Goal: Task Accomplishment & Management: Complete application form

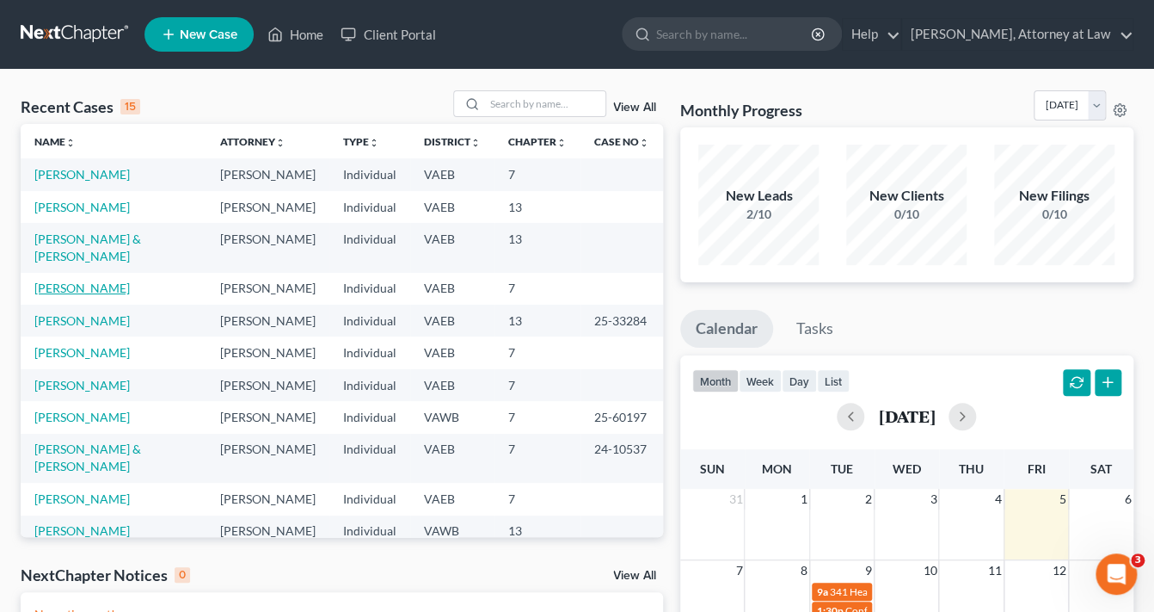
click at [105, 295] on link "[PERSON_NAME]" at bounding box center [81, 287] width 95 height 15
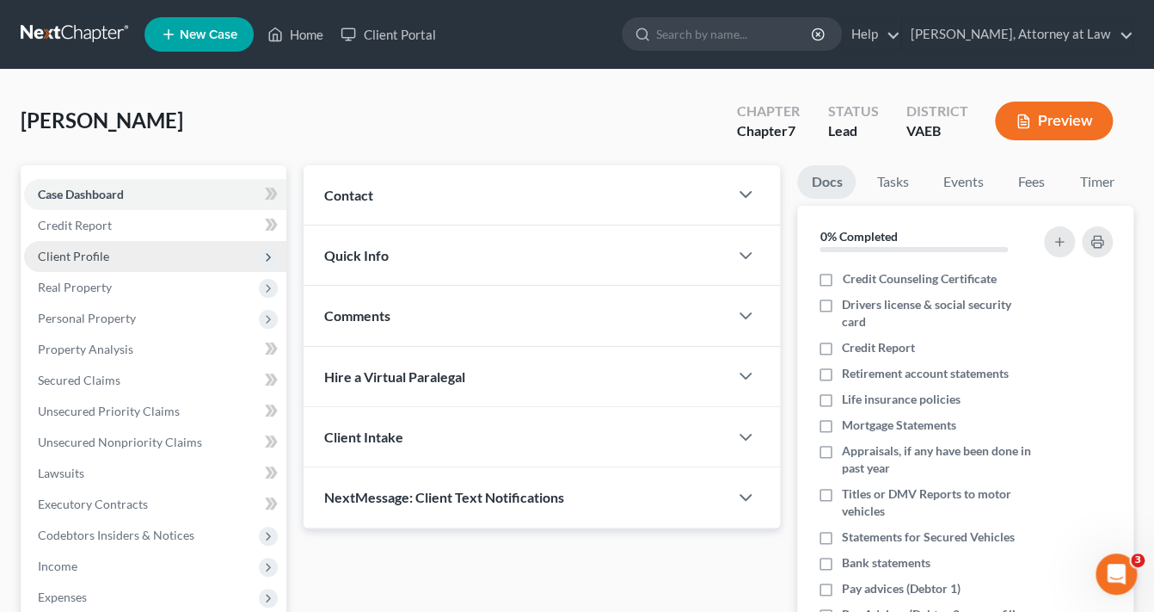
click at [106, 256] on span "Client Profile" at bounding box center [73, 256] width 71 height 15
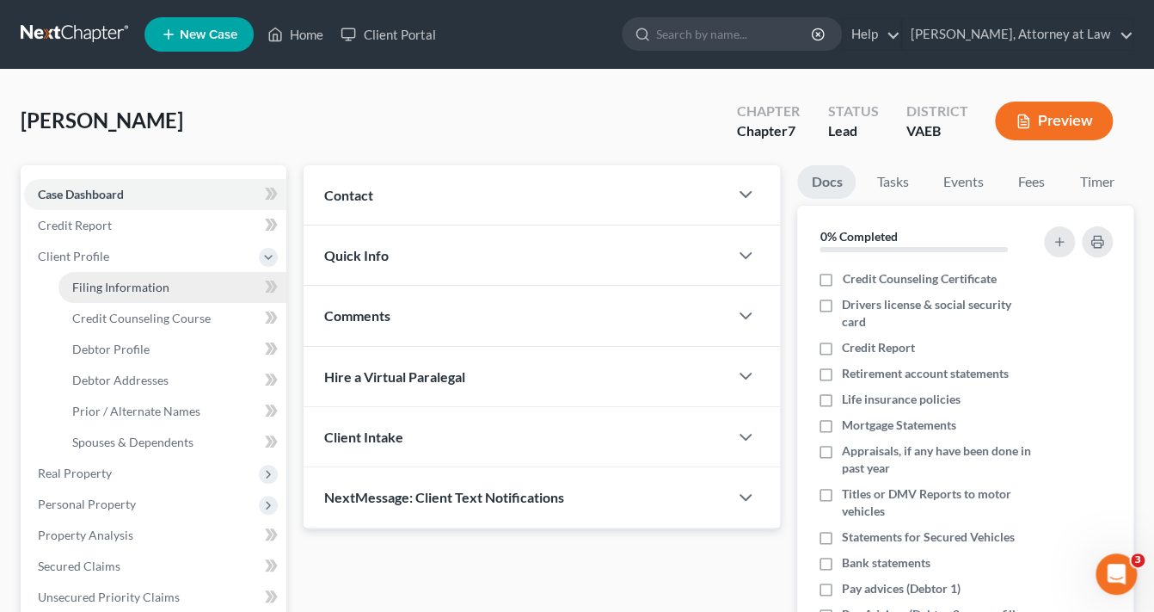
click at [125, 288] on span "Filing Information" at bounding box center [120, 287] width 97 height 15
select select "1"
select select "0"
select select "83"
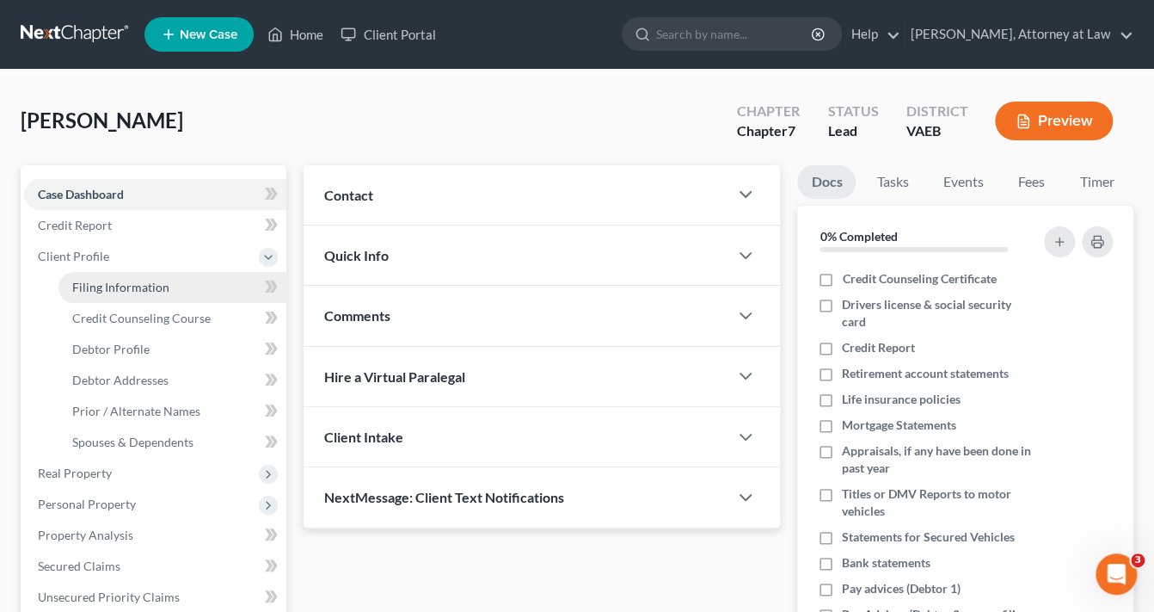
select select "0"
select select "48"
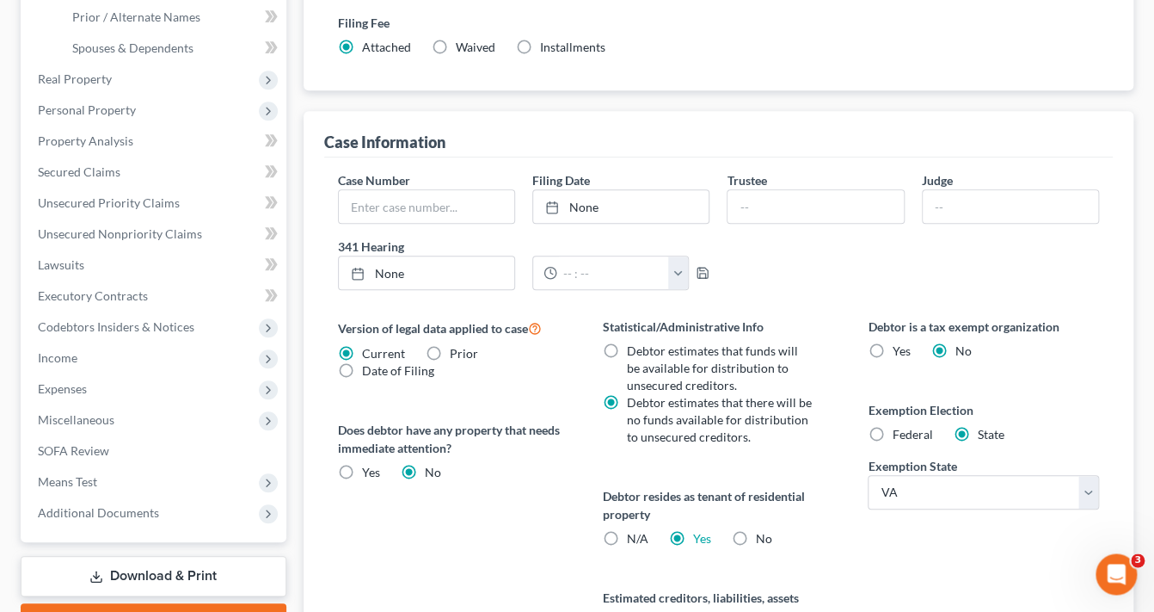
scroll to position [409, 0]
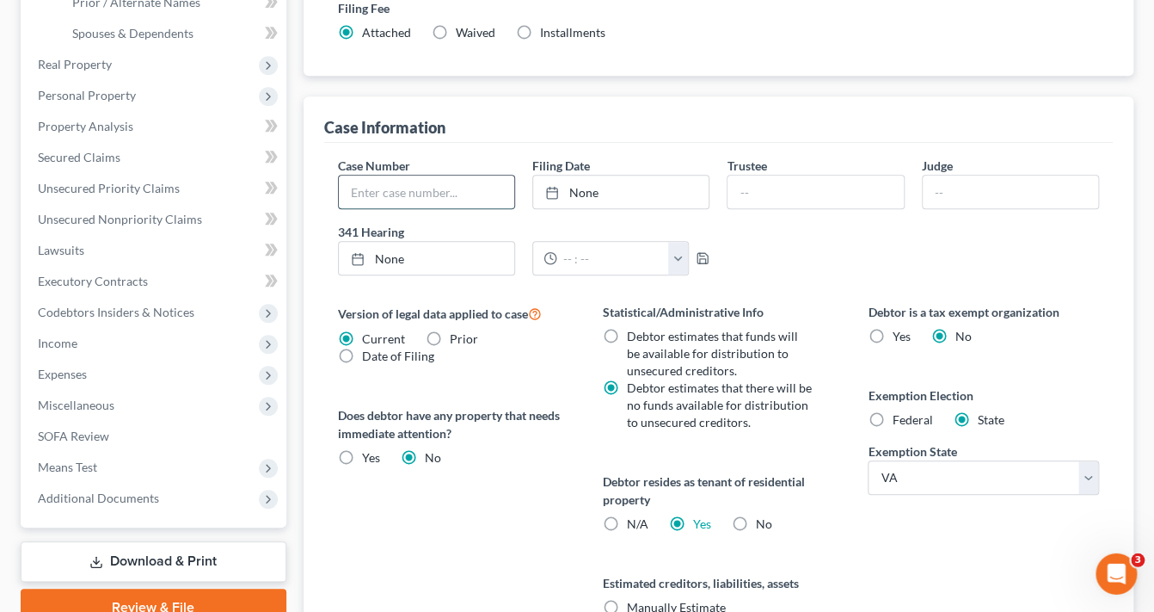
click at [409, 188] on input "text" at bounding box center [426, 191] width 175 height 33
type input "25-11835"
type input "[DATE]"
click at [592, 195] on link "[DATE]" at bounding box center [620, 191] width 175 height 33
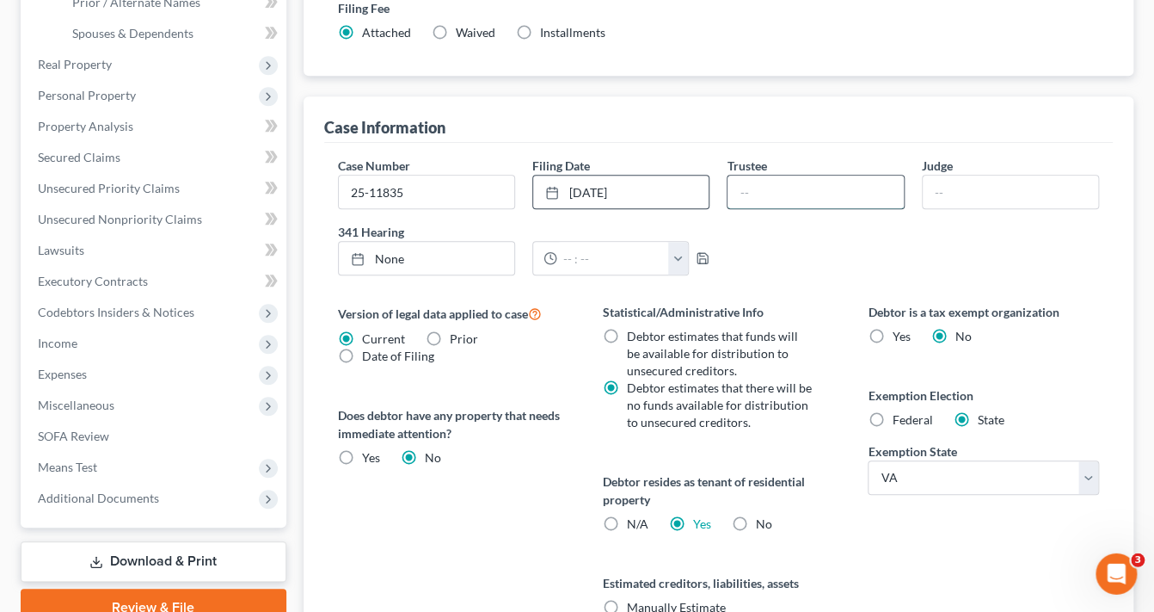
click at [773, 183] on input "text" at bounding box center [815, 191] width 175 height 33
type input "[PERSON_NAME] Friend [PERSON_NAME]"
click at [948, 191] on input "text" at bounding box center [1010, 191] width 175 height 33
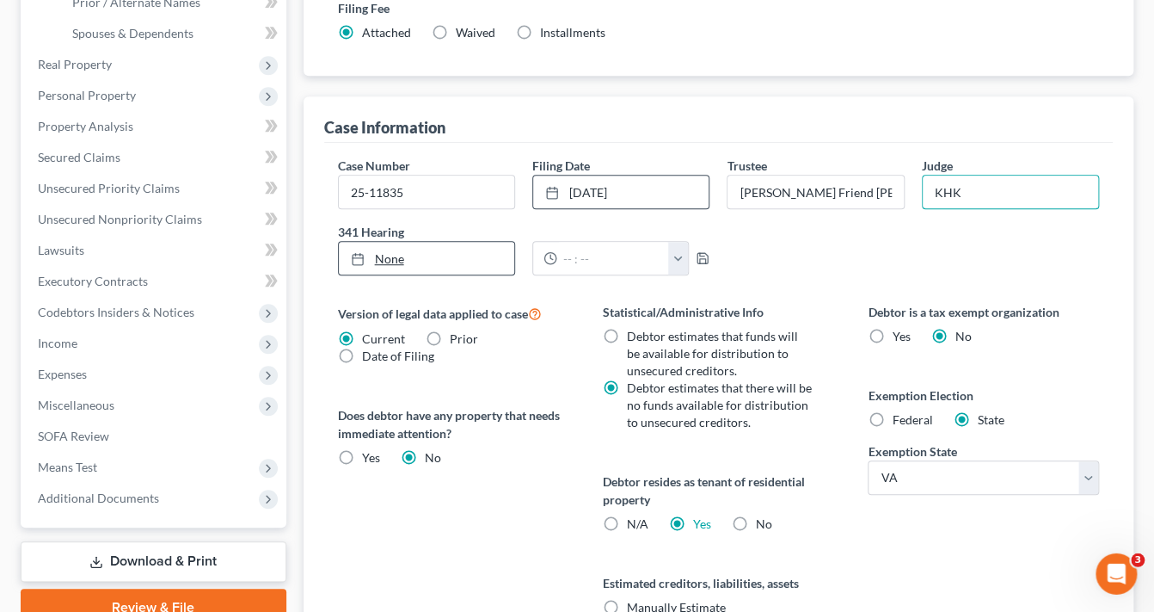
type input "KHK"
type input "[DATE]"
click at [376, 253] on link "None" at bounding box center [426, 258] width 175 height 33
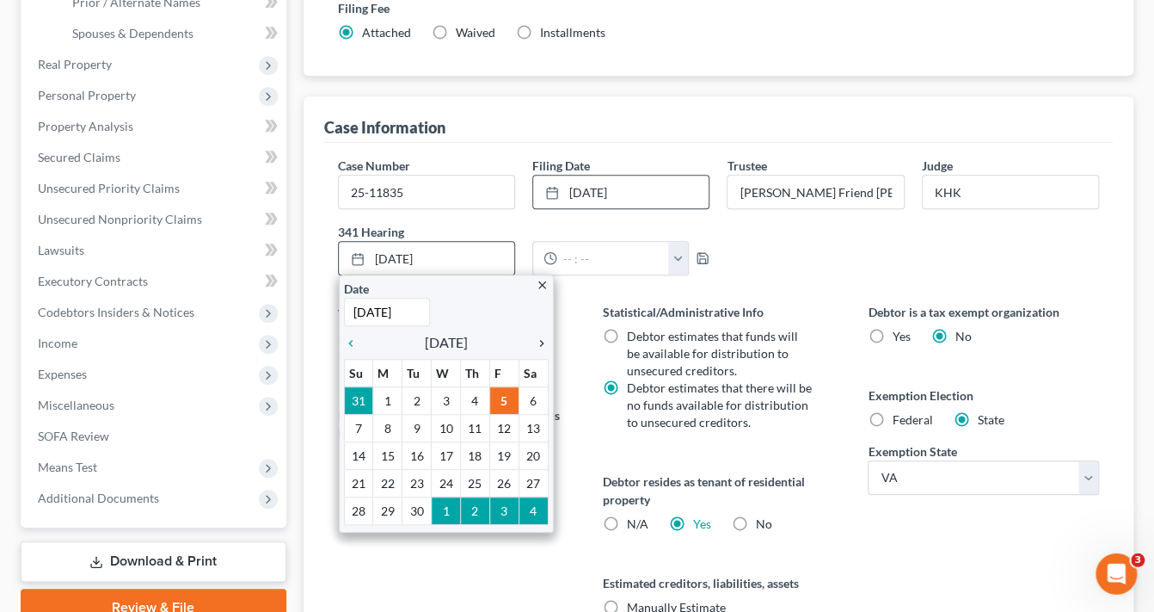
click at [539, 339] on icon "chevron_right" at bounding box center [537, 343] width 22 height 14
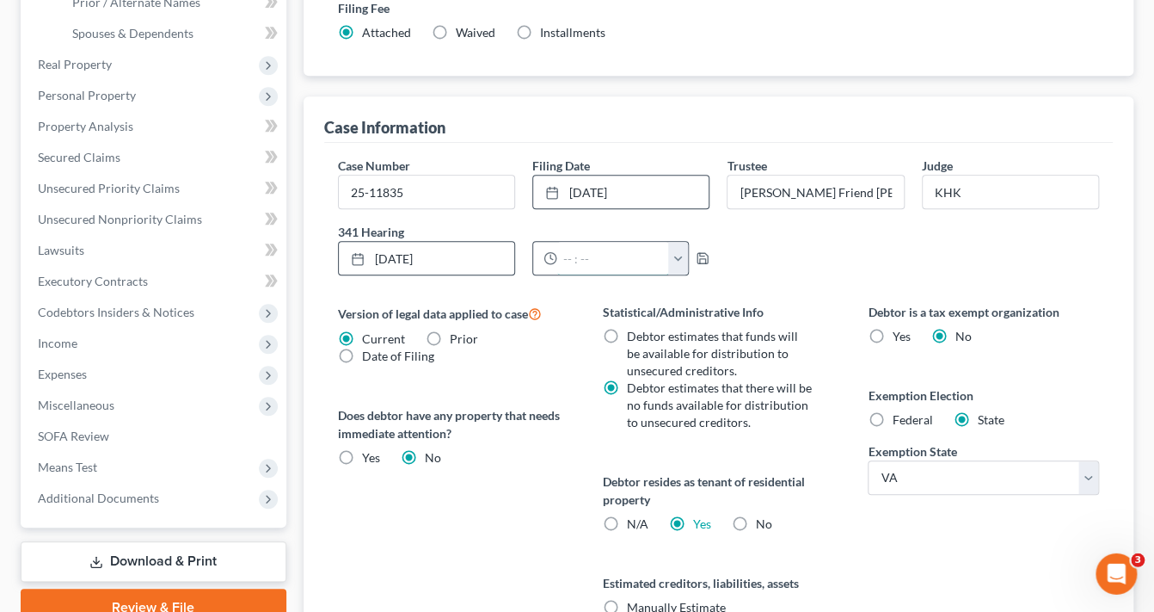
click at [620, 254] on input "text" at bounding box center [613, 258] width 112 height 33
click at [551, 258] on icon at bounding box center [551, 258] width 14 height 14
click at [677, 255] on button "button" at bounding box center [678, 258] width 20 height 33
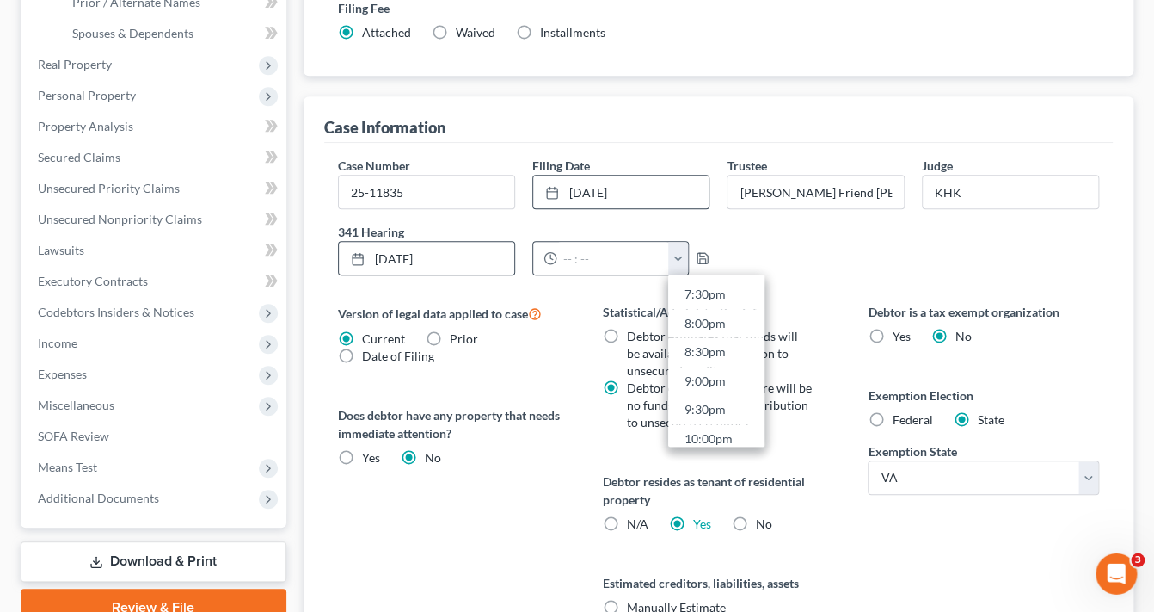
scroll to position [1174, 0]
click at [727, 395] on link "10:00pm" at bounding box center [716, 393] width 96 height 29
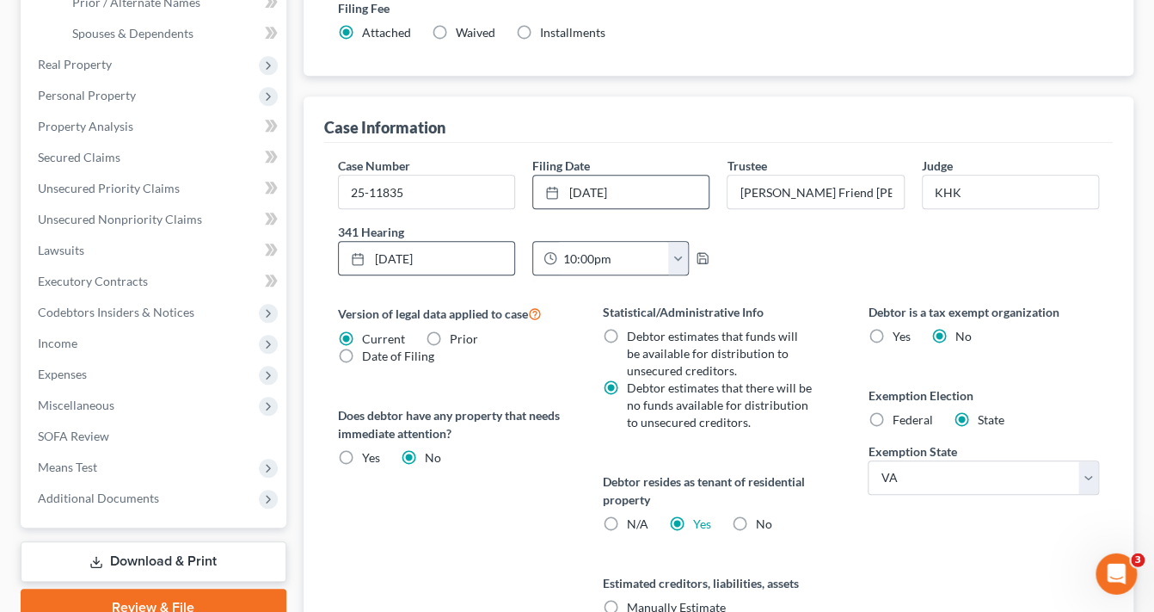
click at [685, 255] on button "button" at bounding box center [678, 258] width 20 height 33
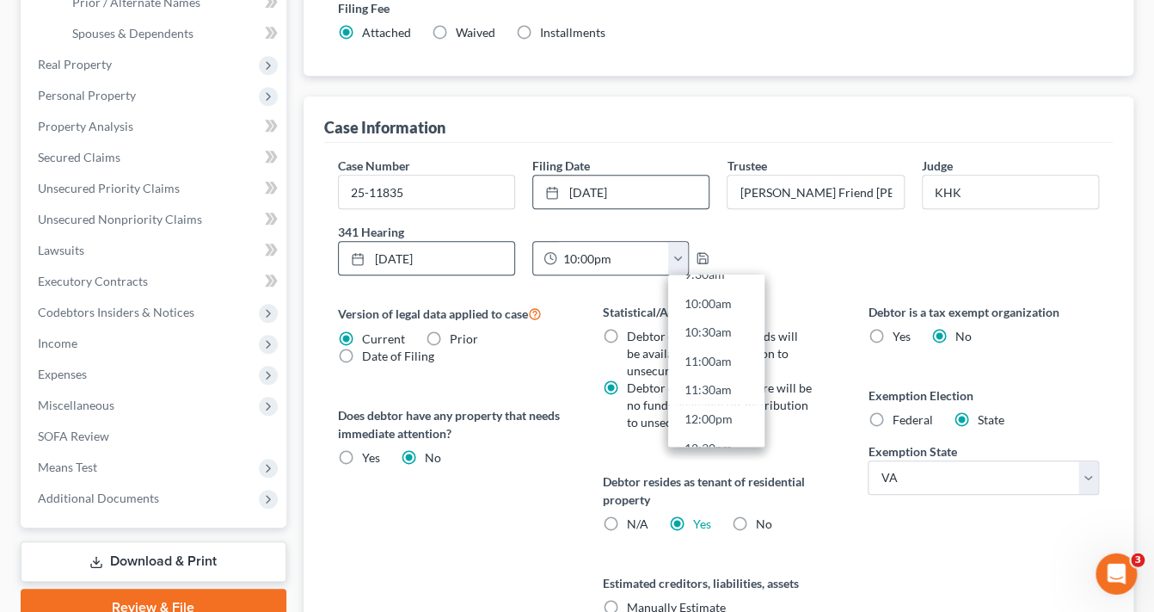
scroll to position [504, 0]
click at [704, 365] on link "10:00am" at bounding box center [716, 369] width 96 height 29
type input "10:00am"
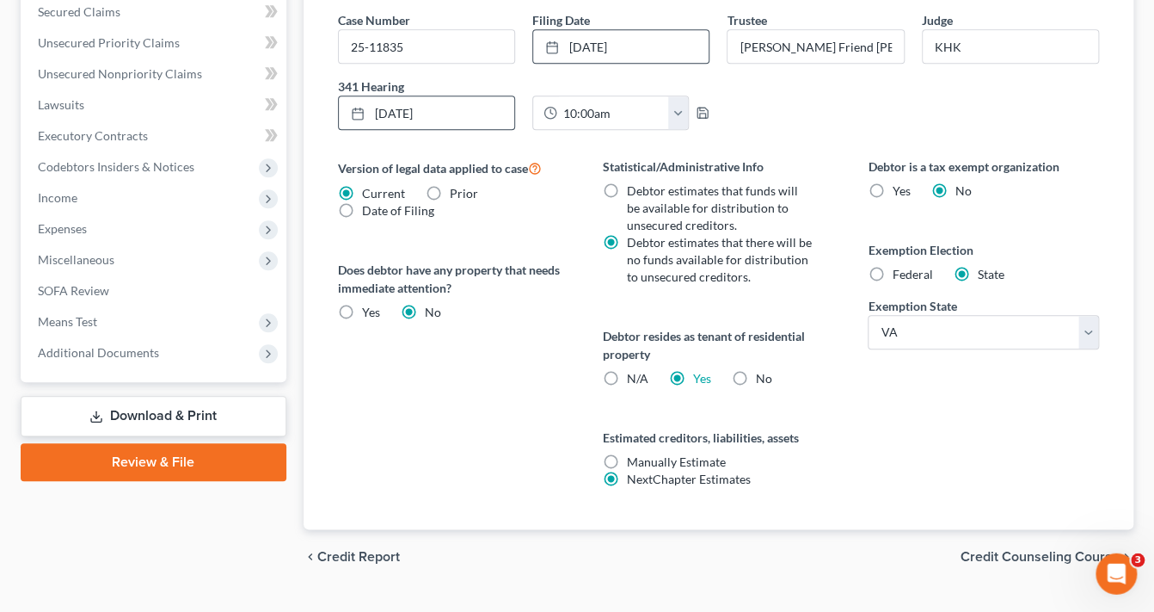
scroll to position [588, 0]
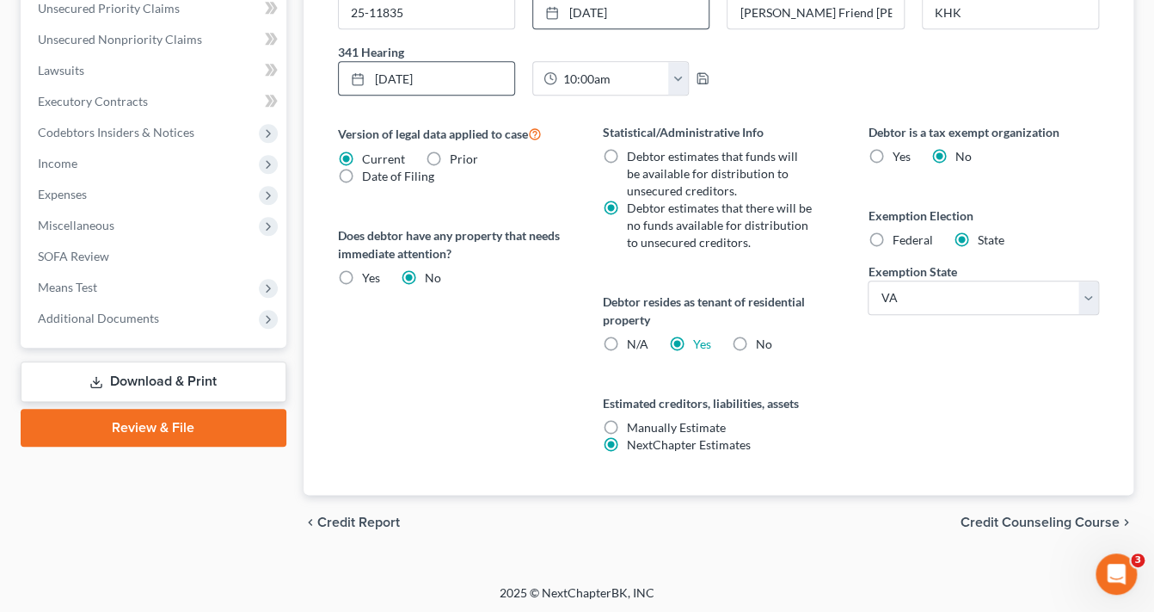
drag, startPoint x: 1154, startPoint y: 319, endPoint x: 1148, endPoint y: 279, distance: 40.9
click at [1148, 279] on div "[PERSON_NAME] Upgraded Case 25-11835 Chapter Chapter 7 Status Lead District VAE…" at bounding box center [577, 32] width 1154 height 1103
click at [707, 71] on icon "button" at bounding box center [703, 78] width 14 height 14
